Goal: Transaction & Acquisition: Obtain resource

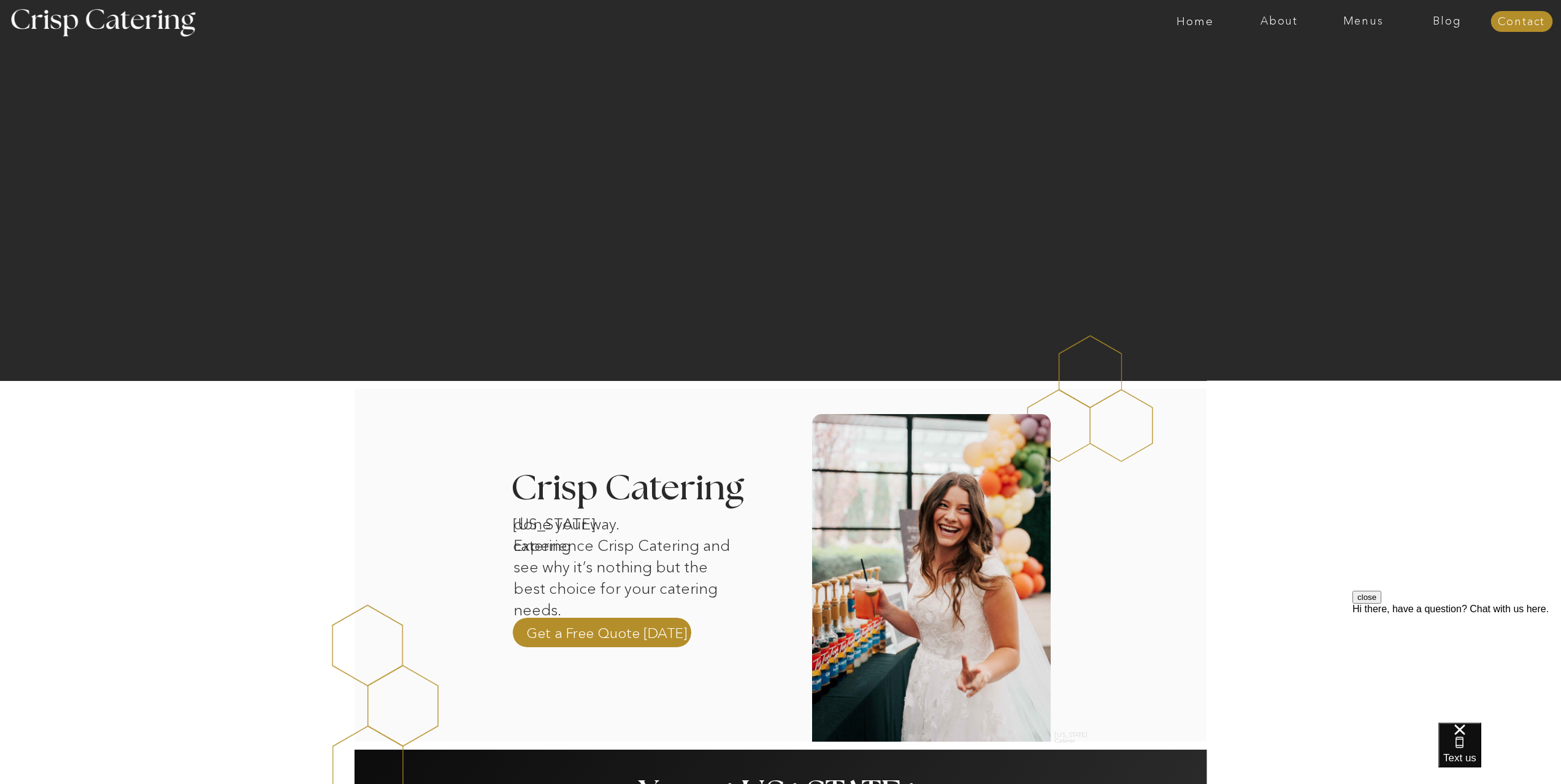
scroll to position [307, 0]
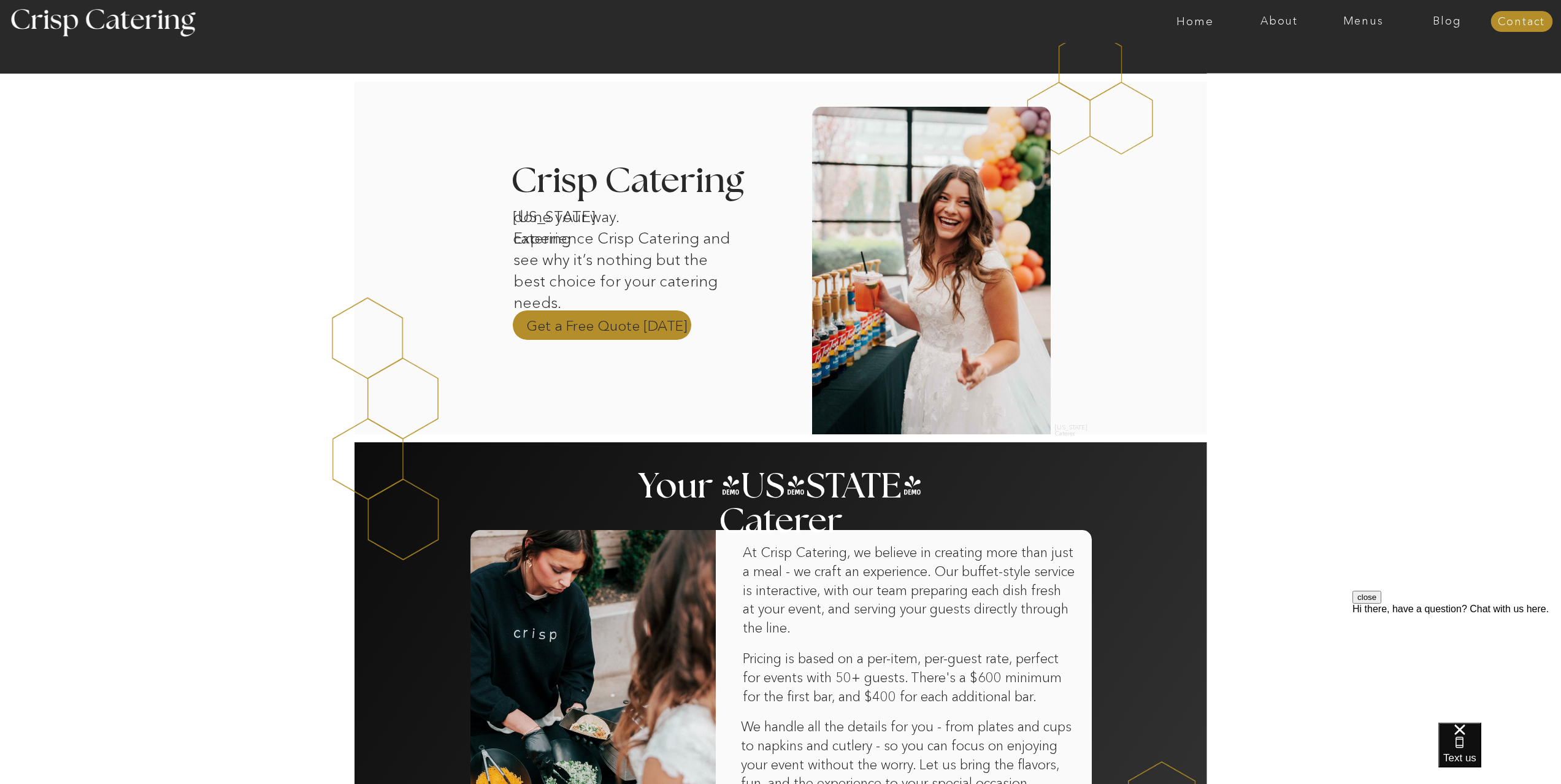
click at [582, 322] on p "Get a Free Quote Today" at bounding box center [606, 325] width 161 height 19
click at [1366, 15] on nav "Menus" at bounding box center [1363, 21] width 84 height 12
click at [1343, 56] on nav "Summer (Mar-Aug)" at bounding box center [1367, 55] width 110 height 12
click at [1343, 89] on nav "Four Course Dream" at bounding box center [1367, 89] width 110 height 12
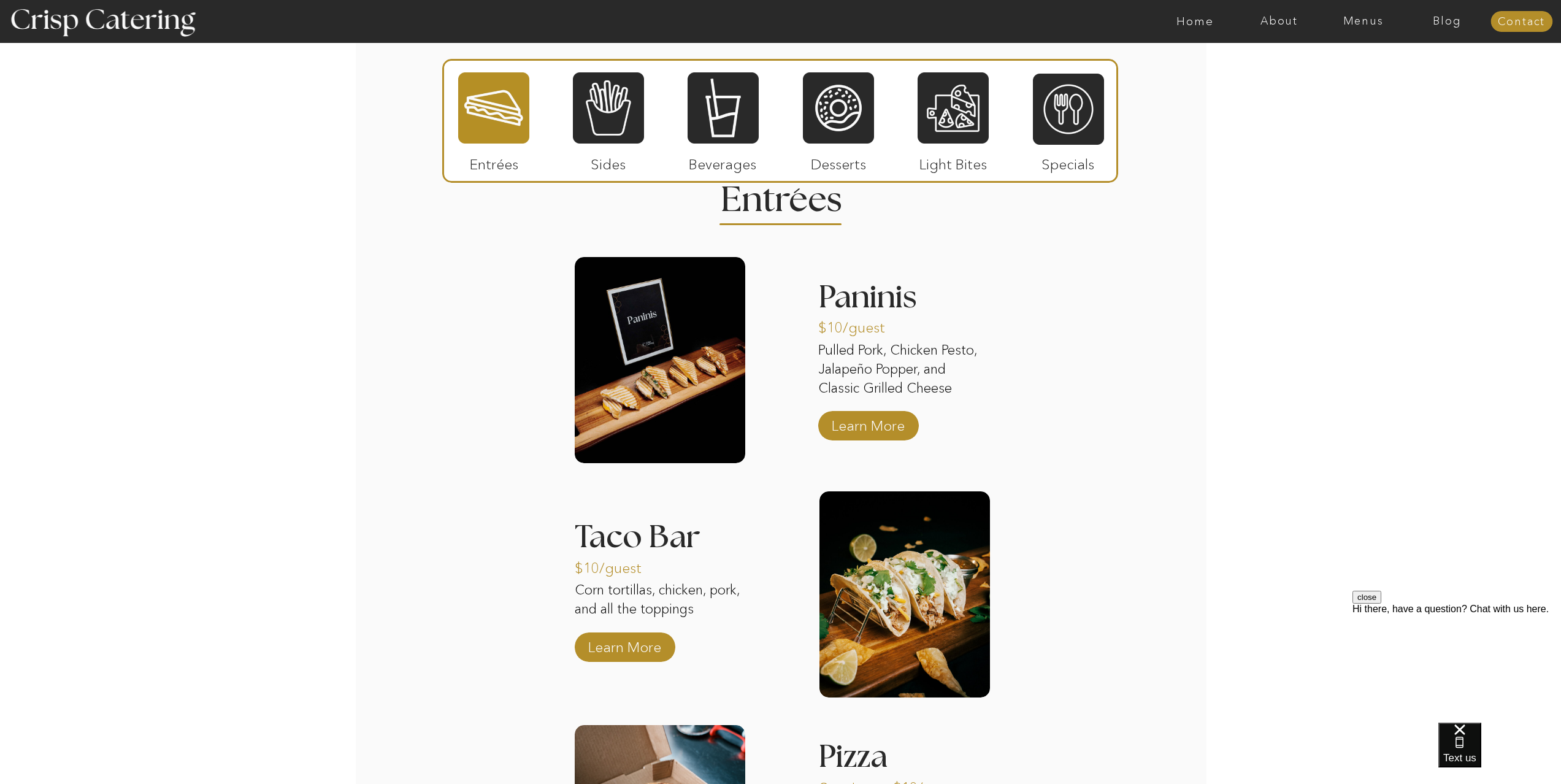
scroll to position [762, 0]
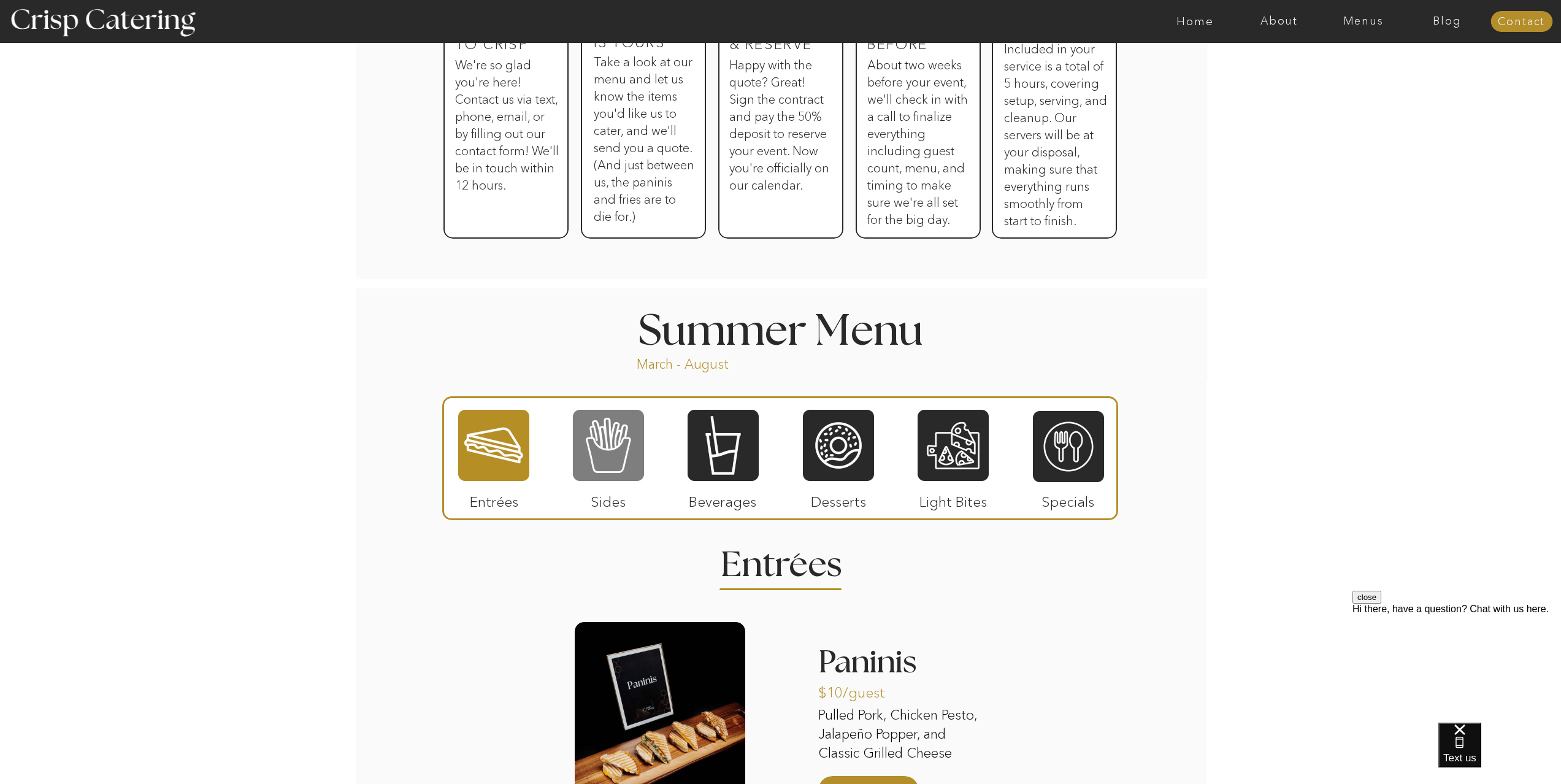
click at [606, 453] on div at bounding box center [609, 445] width 72 height 73
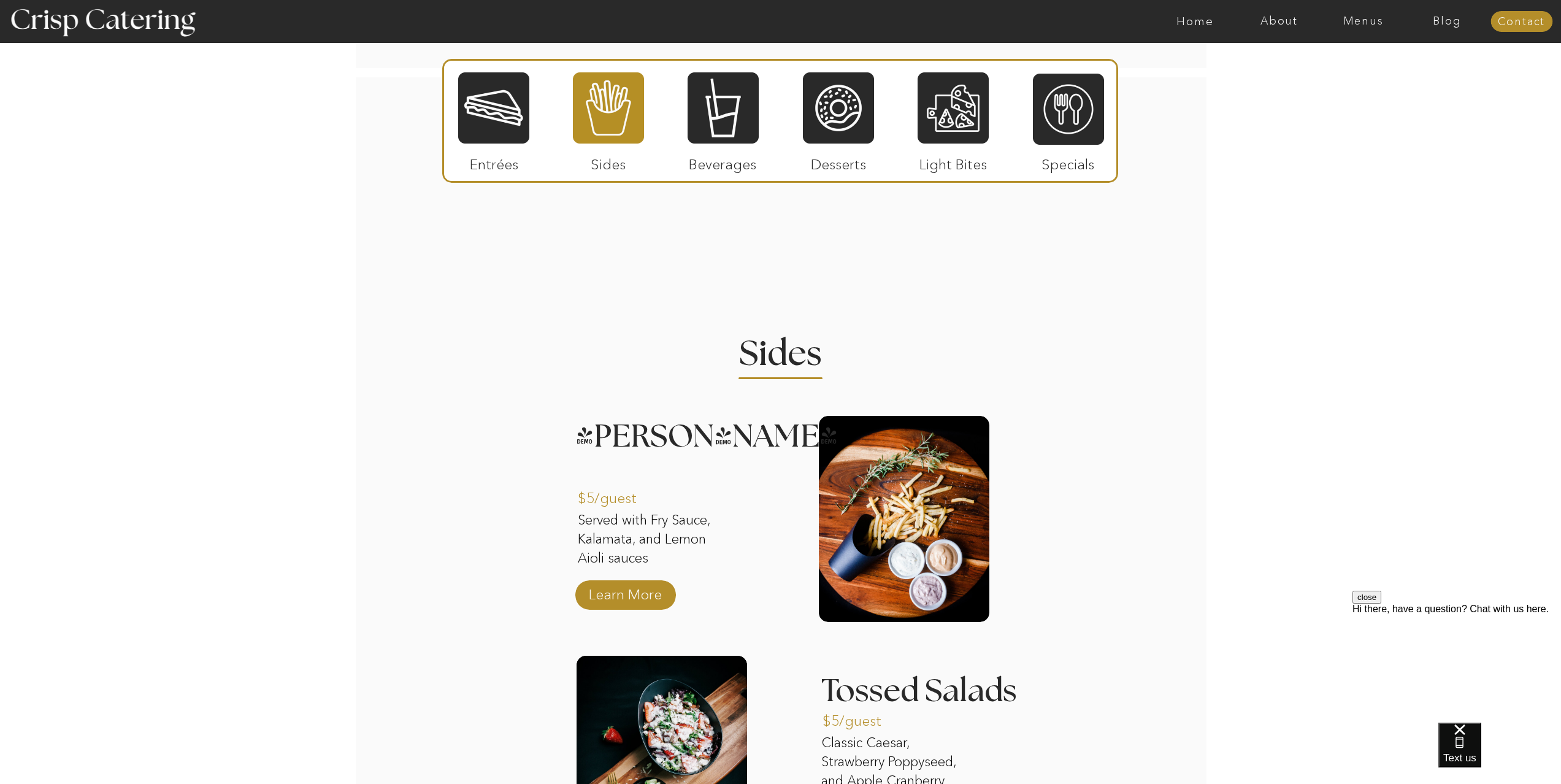
scroll to position [798, 0]
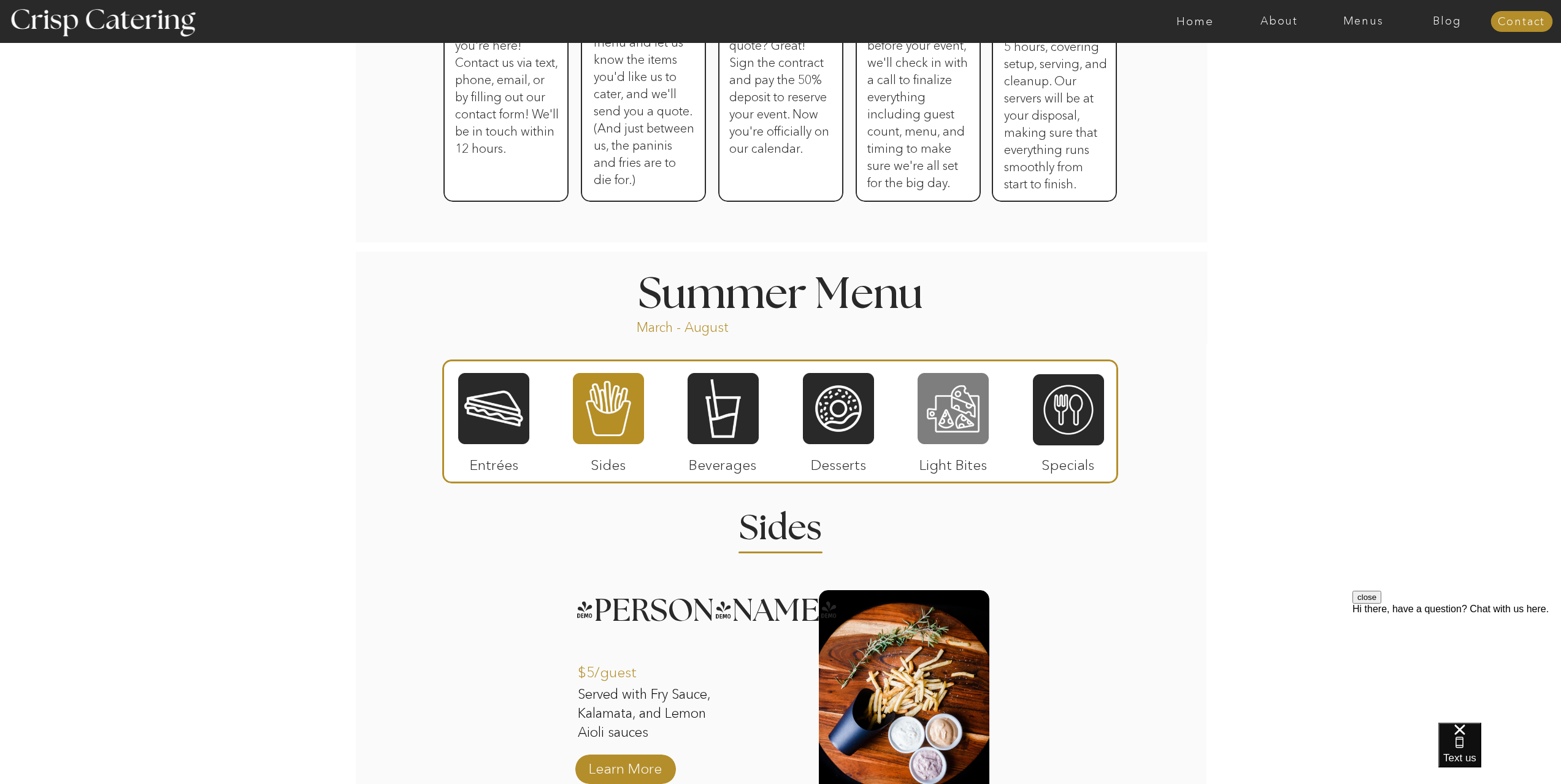
click at [947, 413] on div at bounding box center [954, 408] width 72 height 73
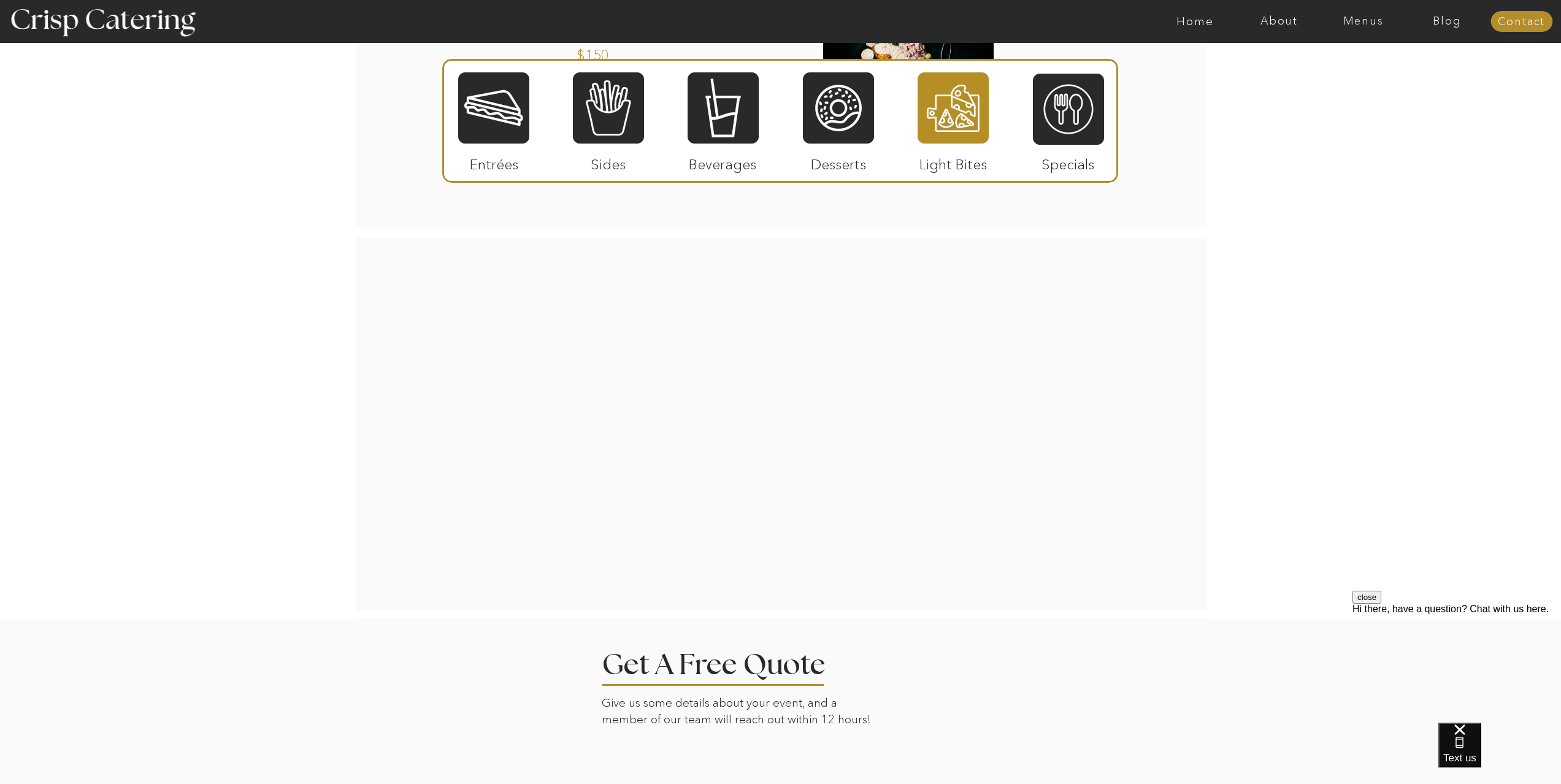
scroll to position [1395, 0]
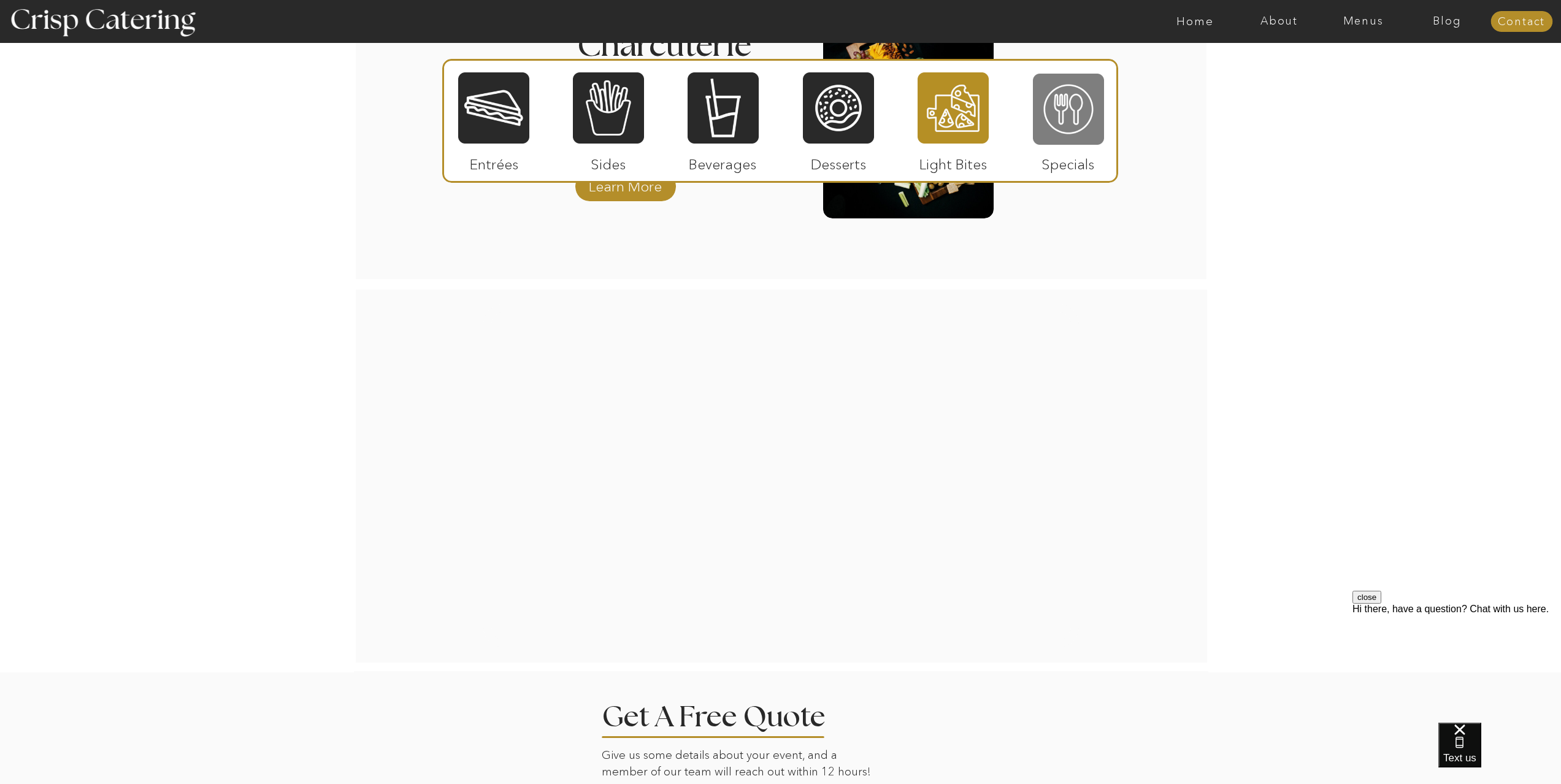
click at [1056, 117] on div at bounding box center [1069, 109] width 72 height 73
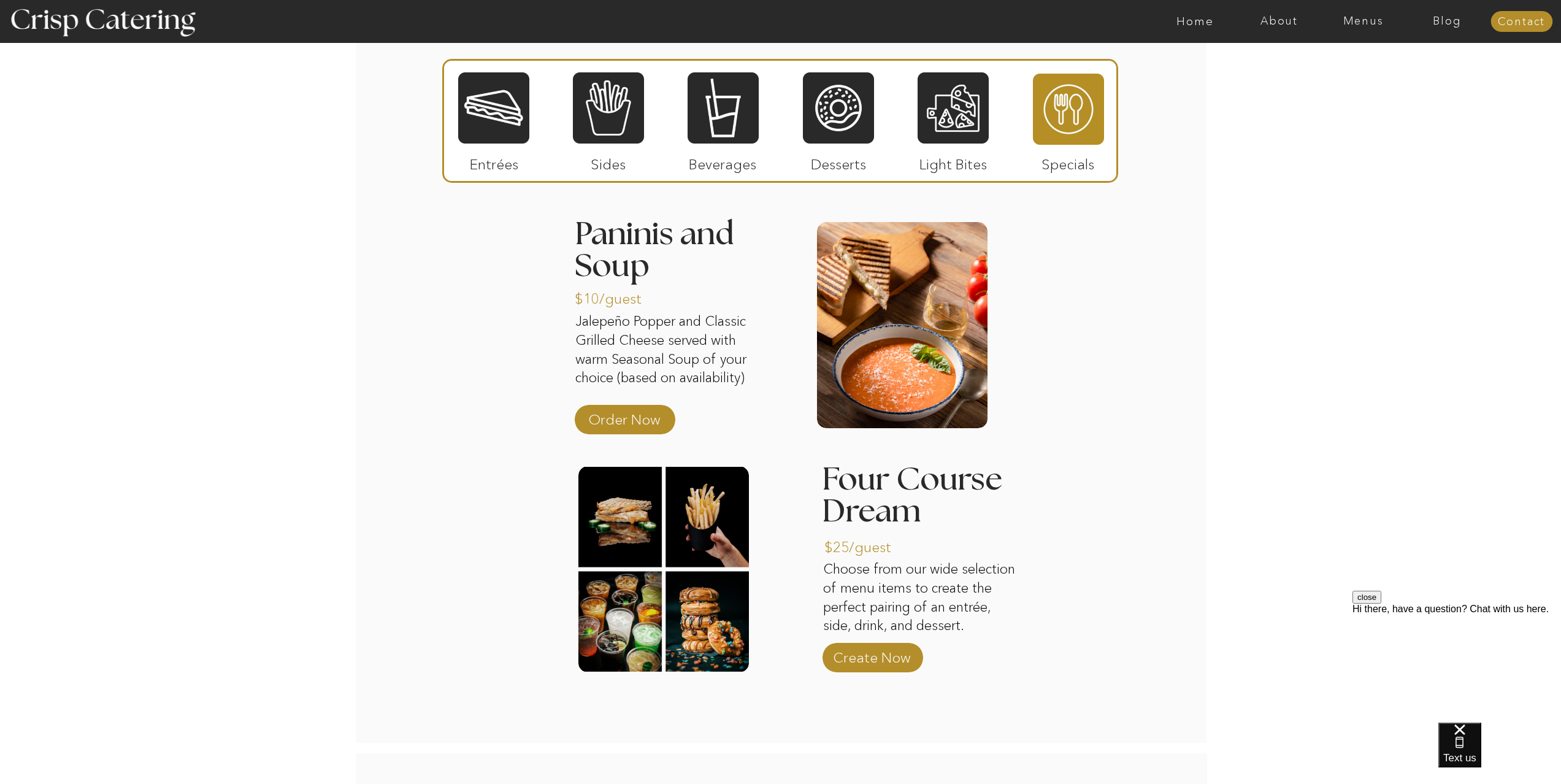
scroll to position [1037, 0]
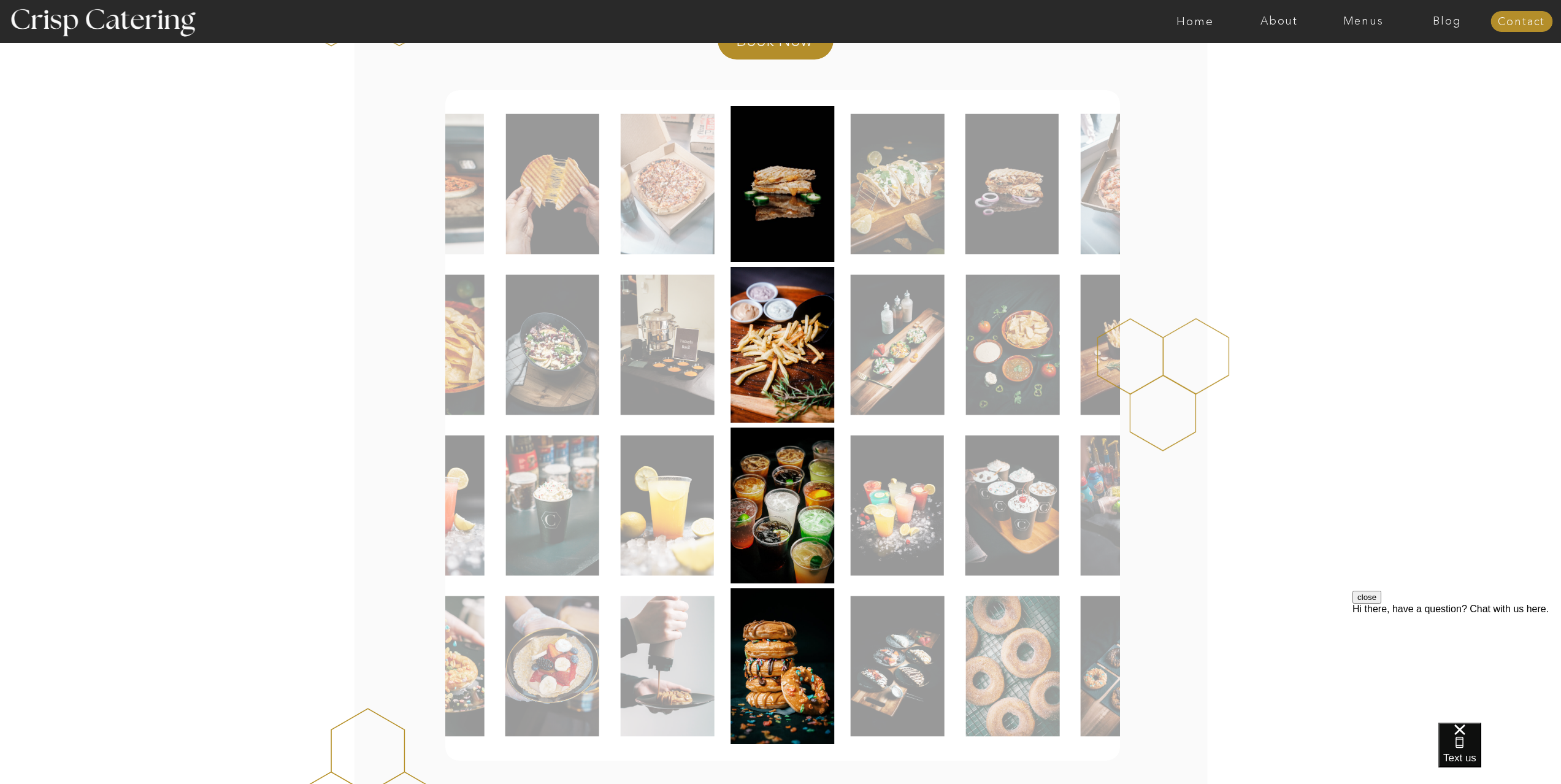
scroll to position [258, 0]
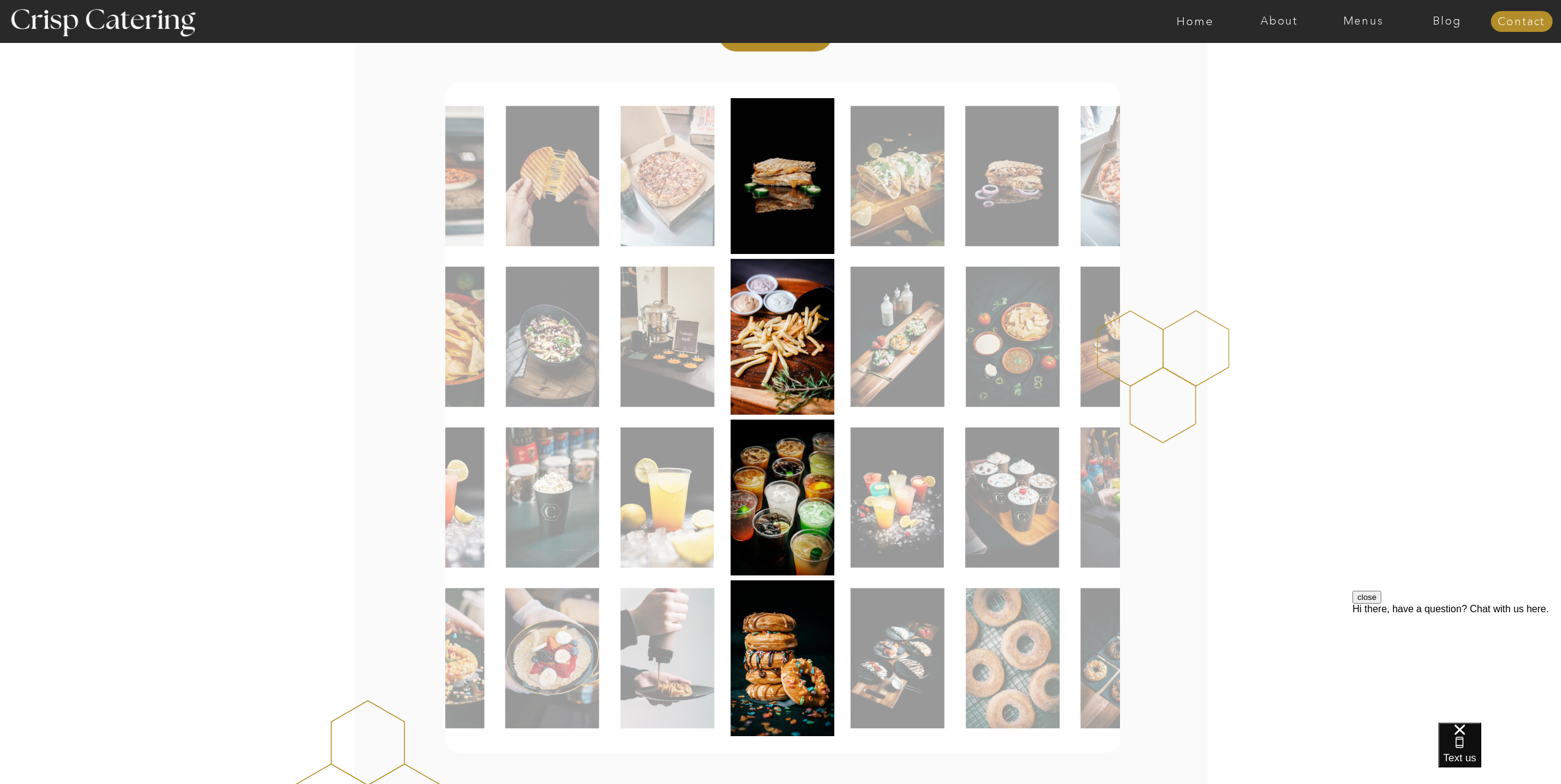
click at [550, 179] on img at bounding box center [552, 176] width 93 height 140
click at [552, 325] on img at bounding box center [552, 336] width 93 height 140
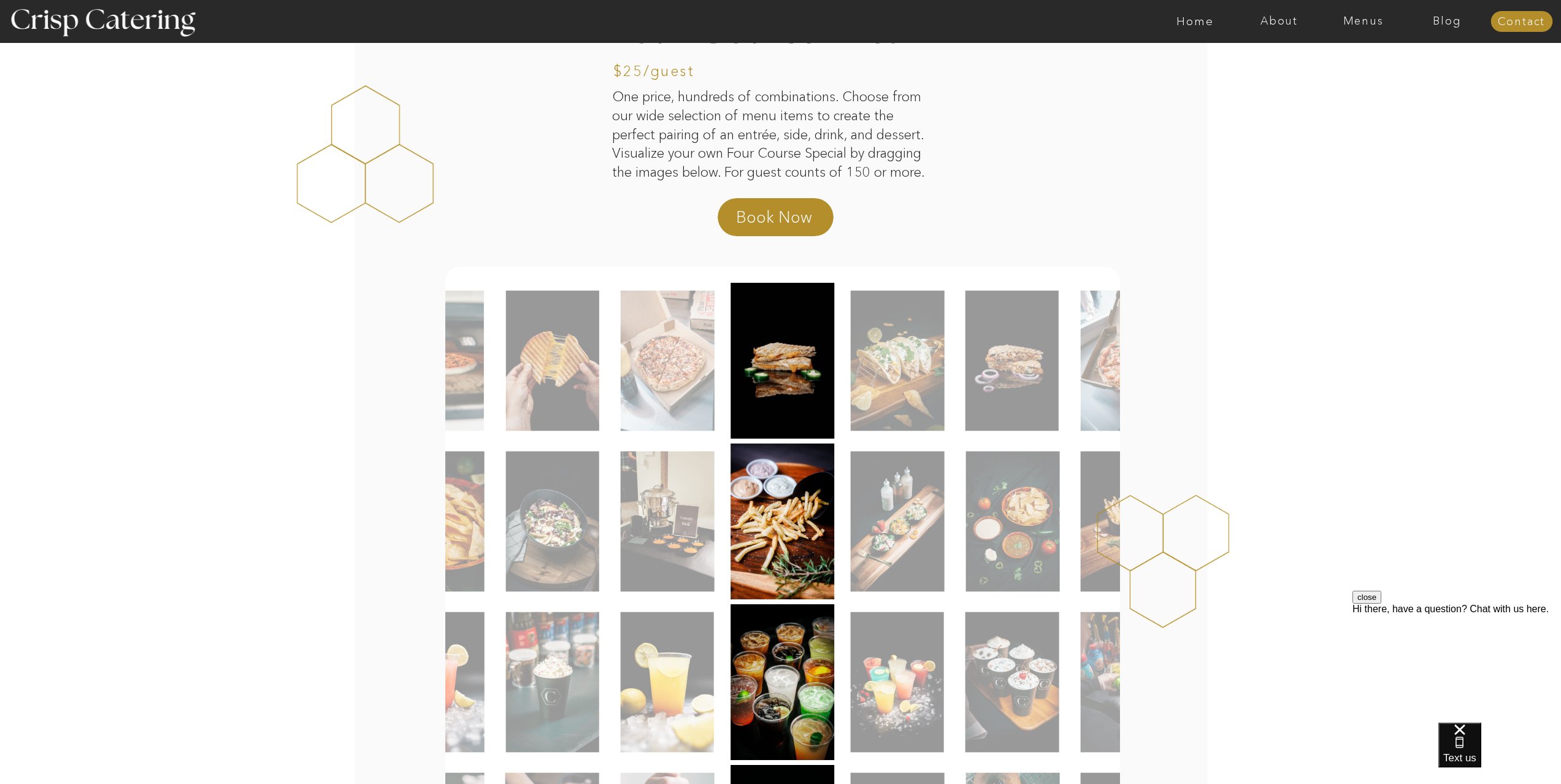
scroll to position [0, 0]
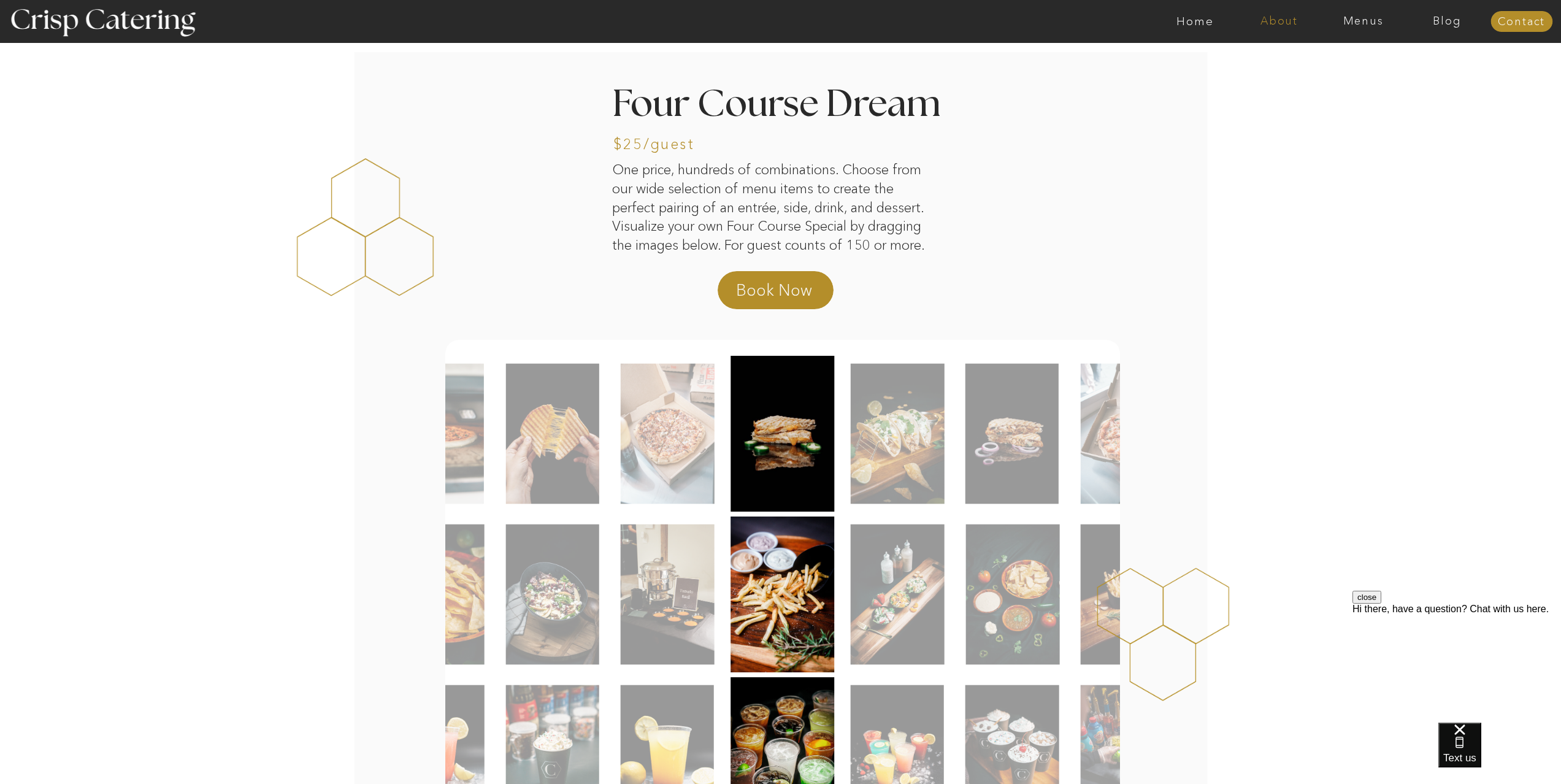
click at [1281, 20] on nav "About" at bounding box center [1279, 21] width 84 height 12
click at [1282, 58] on nav "About Crisp" at bounding box center [1283, 57] width 71 height 12
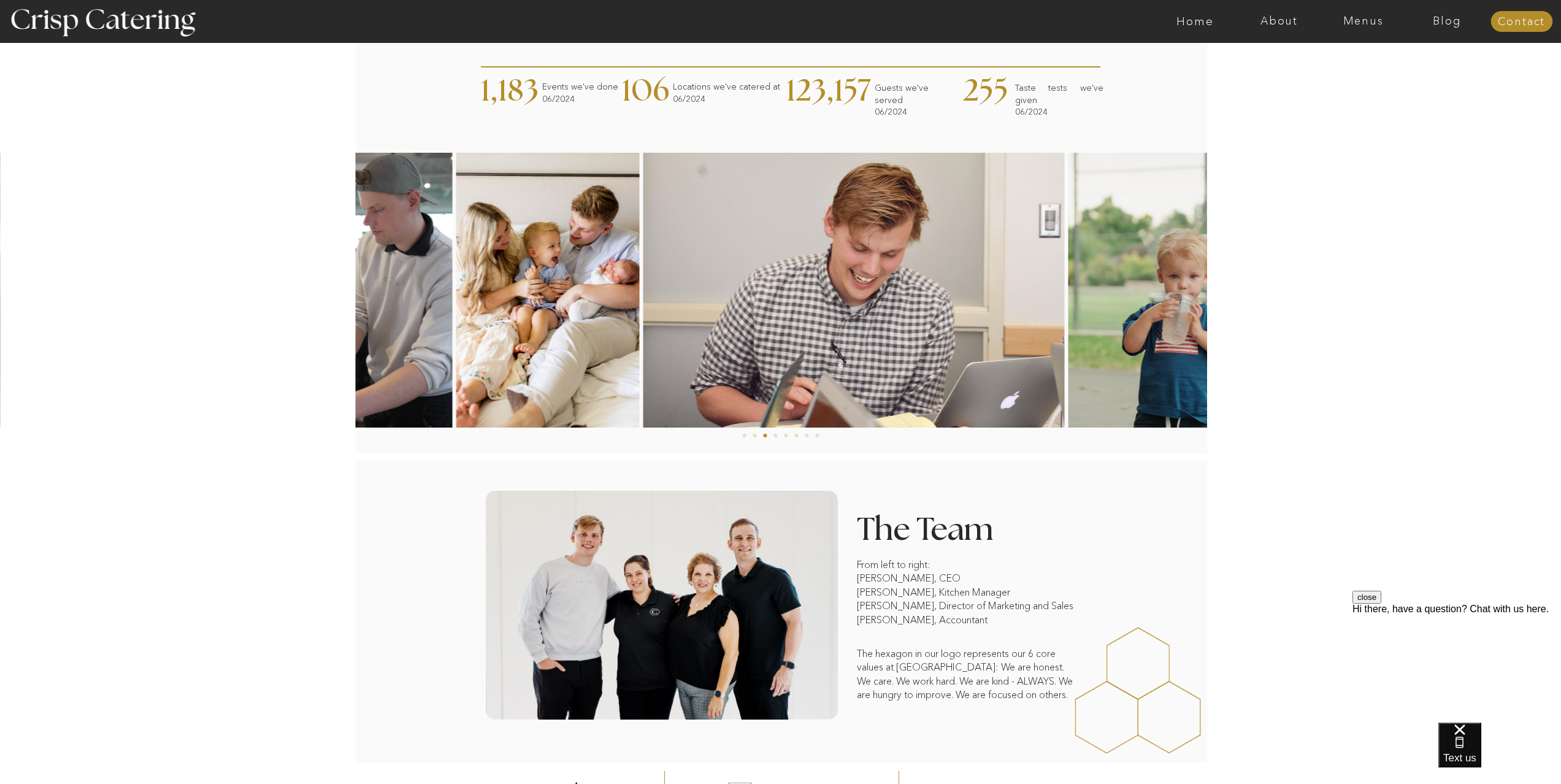
scroll to position [630, 0]
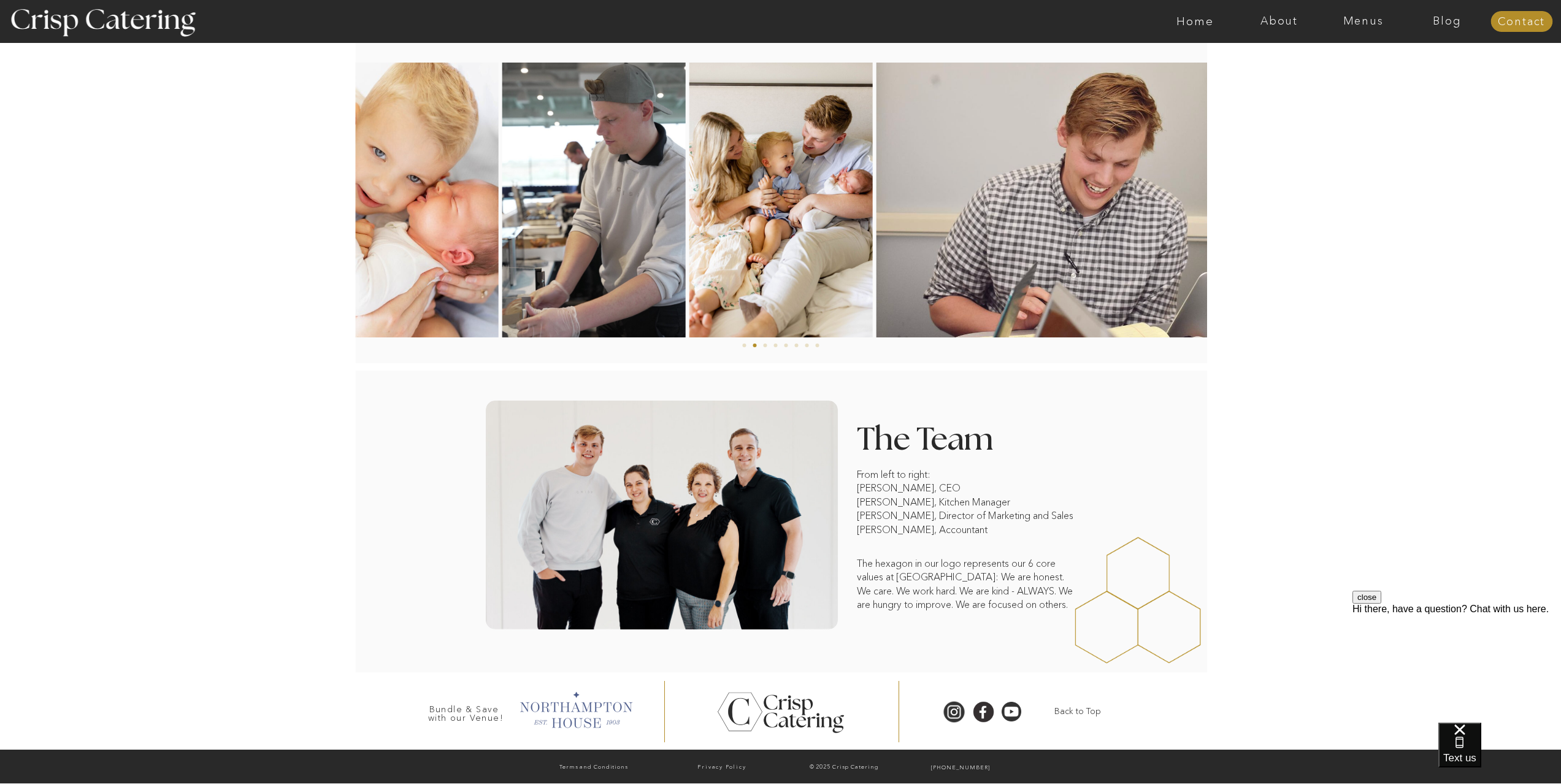
click at [583, 702] on div at bounding box center [575, 708] width 125 height 43
